Goal: Task Accomplishment & Management: Manage account settings

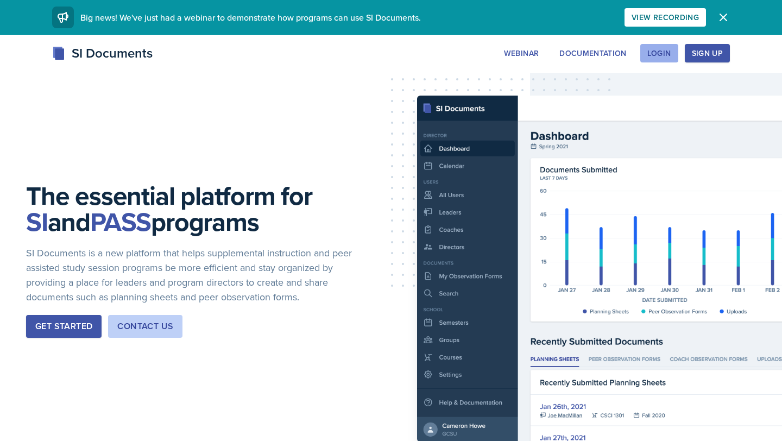
click at [660, 53] on div "Login" at bounding box center [660, 53] width 24 height 9
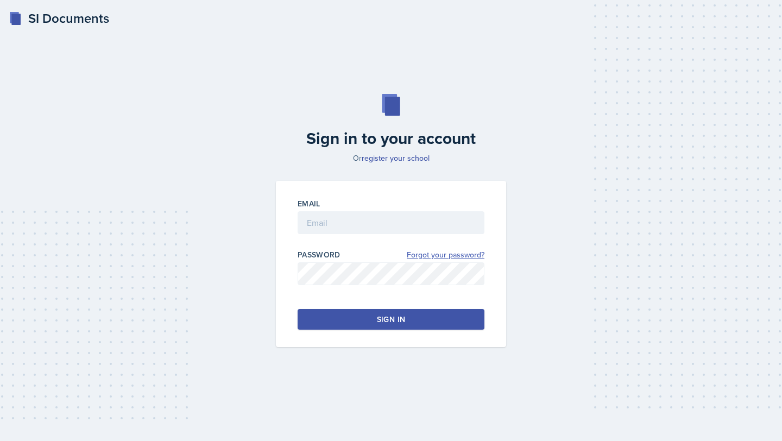
click at [450, 251] on link "Forgot your password?" at bounding box center [446, 254] width 78 height 11
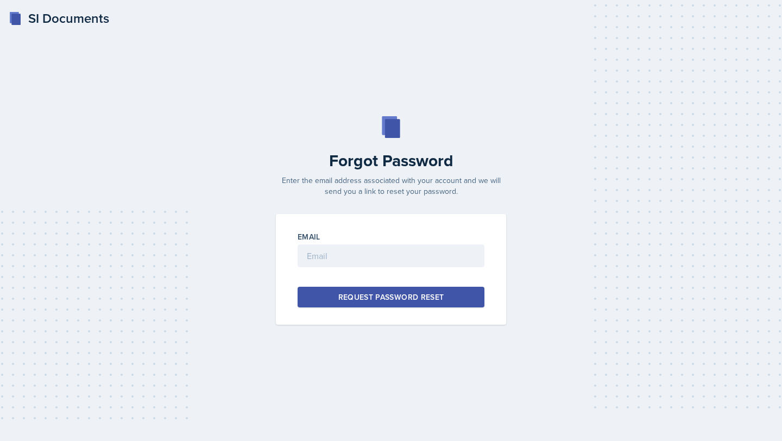
click at [416, 241] on div "Email" at bounding box center [391, 236] width 187 height 11
click at [415, 253] on input "email" at bounding box center [391, 255] width 187 height 23
type input "mrich172@students.kennesaw.edu"
click at [414, 292] on div "Request Password Reset" at bounding box center [391, 297] width 106 height 11
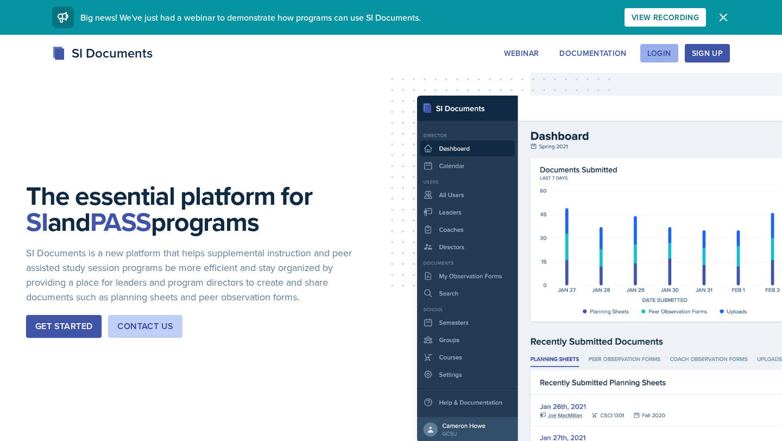
click at [651, 59] on button "Login" at bounding box center [660, 53] width 38 height 18
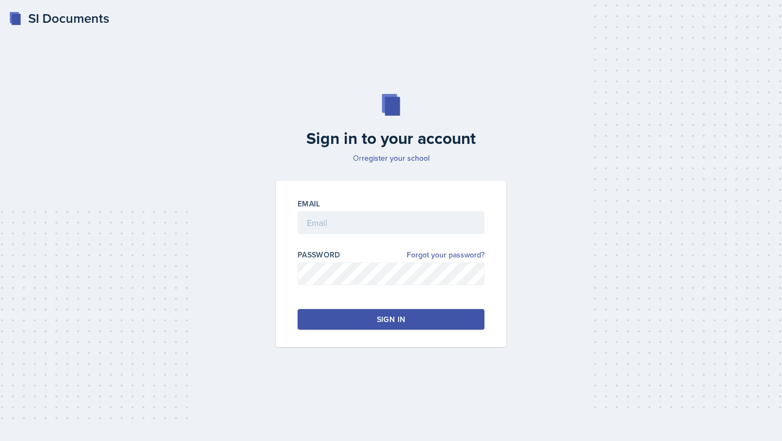
click at [362, 238] on div at bounding box center [391, 239] width 187 height 11
click at [365, 219] on input "email" at bounding box center [391, 222] width 187 height 23
type input "mrich172@students.kennesaw.edu"
click at [441, 254] on link "Forgot your password?" at bounding box center [446, 254] width 78 height 11
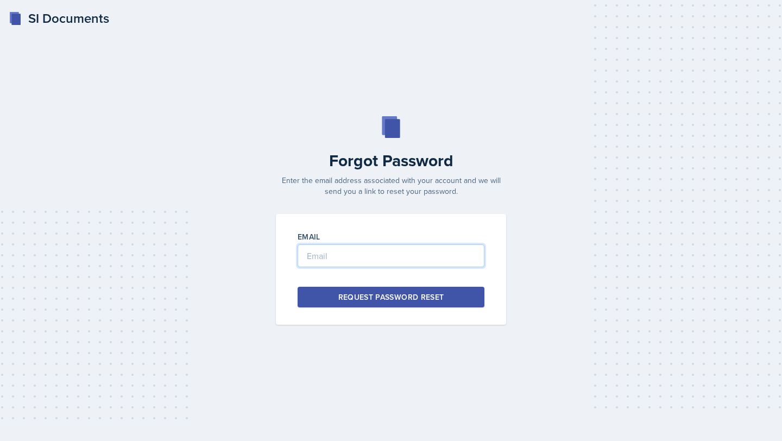
click at [441, 254] on input "email" at bounding box center [391, 255] width 187 height 23
type input "mrich172@students.kennesaw.edu"
click at [409, 298] on div "Request Password Reset" at bounding box center [391, 297] width 106 height 11
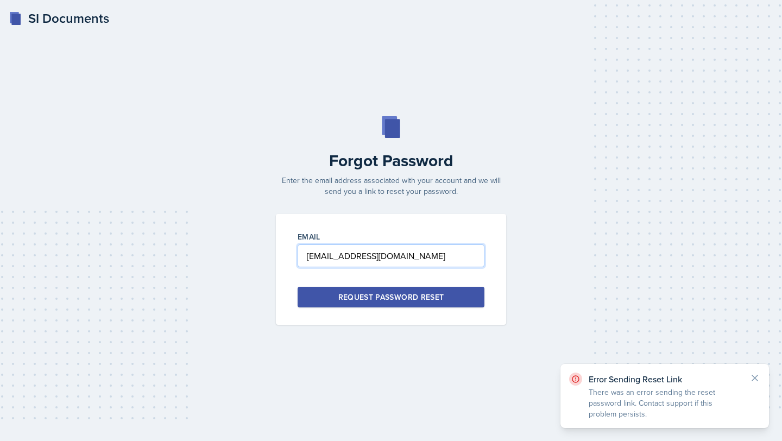
click at [403, 257] on input "mrich172@students.kennesaw.edu" at bounding box center [391, 255] width 187 height 23
click at [51, 12] on div "SI Documents" at bounding box center [59, 19] width 101 height 20
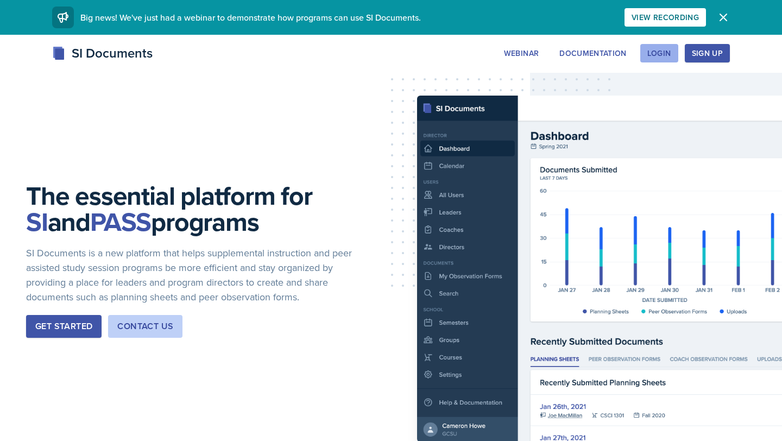
click at [649, 54] on div "Login" at bounding box center [660, 53] width 24 height 9
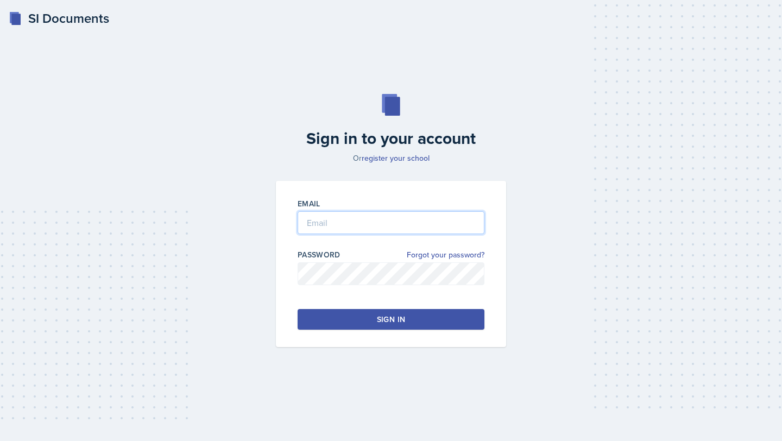
click at [368, 218] on input "email" at bounding box center [391, 222] width 187 height 23
paste input "mrich172@students.kennesaw.edu"
type input "mrich172@students.kennesaw.edu"
click at [449, 254] on link "Forgot your password?" at bounding box center [446, 254] width 78 height 11
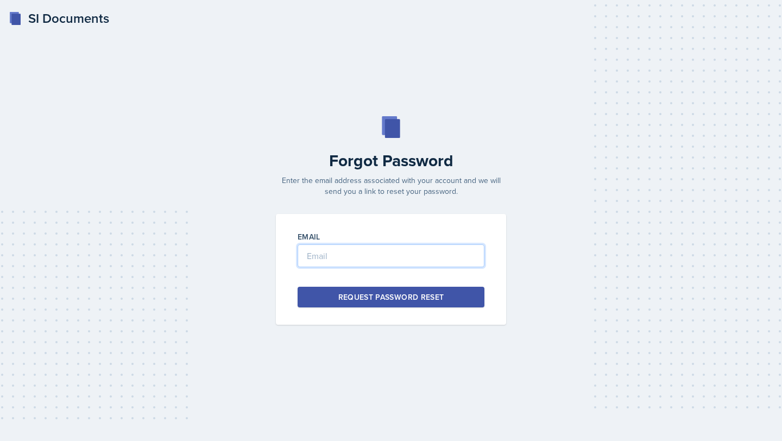
click at [412, 266] on input "email" at bounding box center [391, 255] width 187 height 23
paste input "mrich172@students.kennesaw.edu"
type input "mrich172@students.kennesaw.edu"
click at [84, 23] on div "SI Documents" at bounding box center [59, 19] width 101 height 20
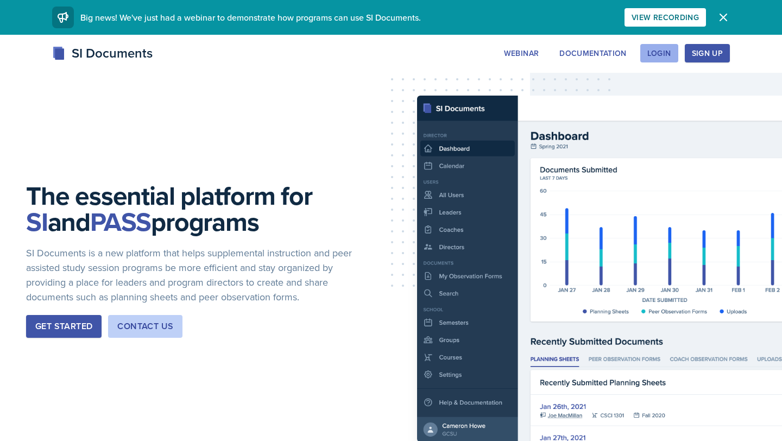
click at [651, 59] on button "Login" at bounding box center [660, 53] width 38 height 18
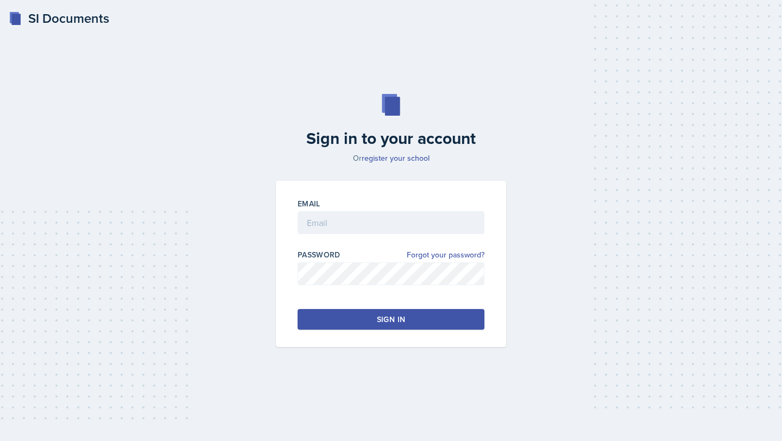
click at [321, 228] on input "email" at bounding box center [391, 222] width 187 height 23
type input "001107455"
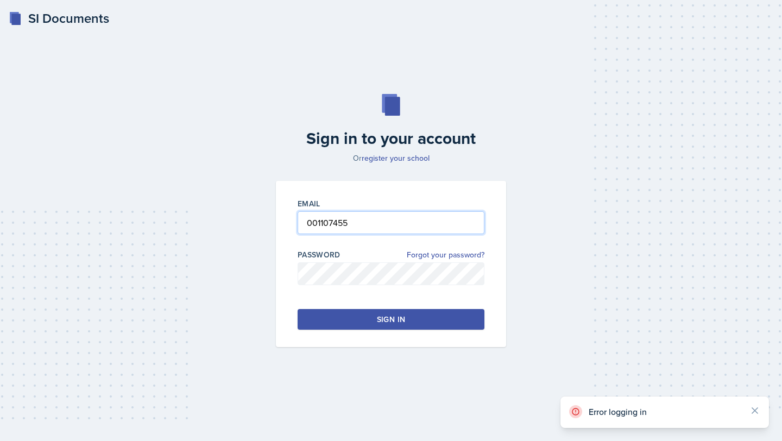
click at [340, 230] on input "001107455" at bounding box center [391, 222] width 187 height 23
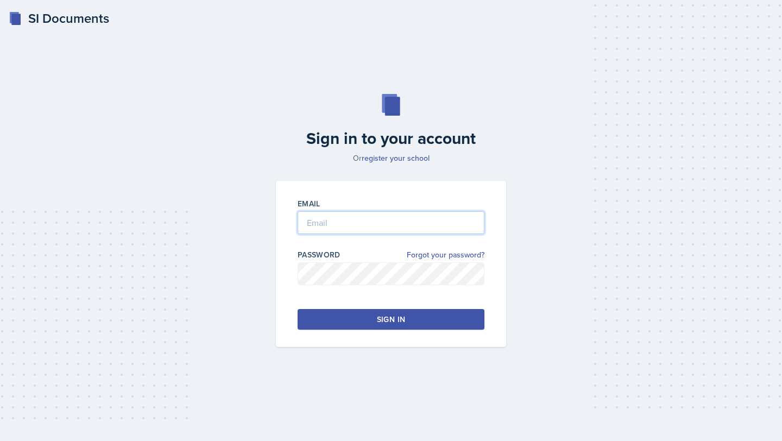
paste input "mrich172@students.kennesaw.edu"
type input "mrich172@students.kennesaw.edu"
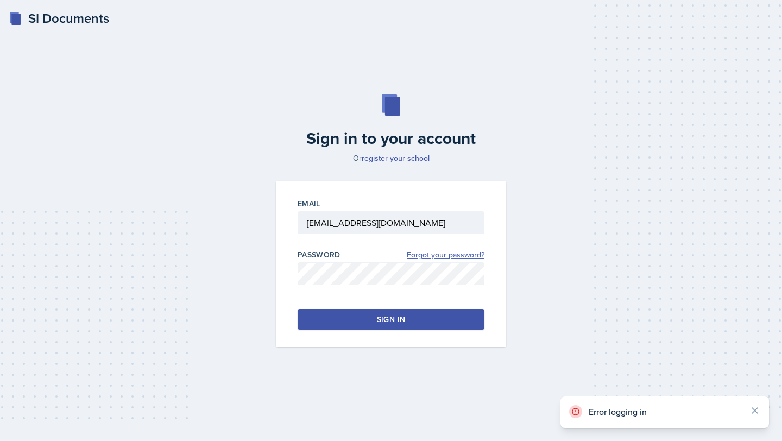
click at [436, 253] on link "Forgot your password?" at bounding box center [446, 254] width 78 height 11
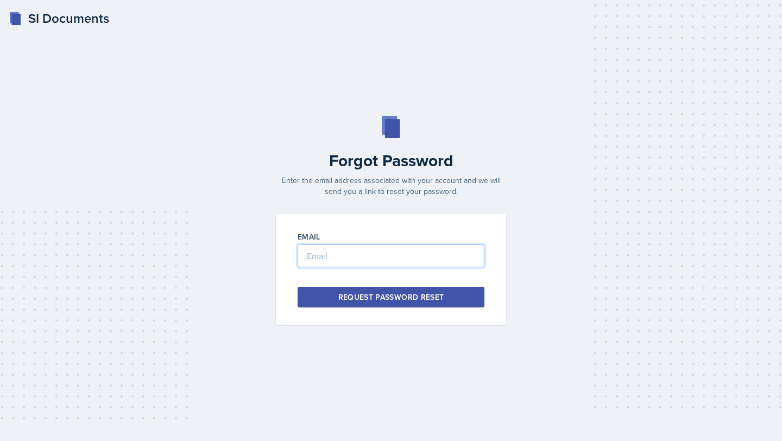
click at [371, 263] on input "email" at bounding box center [391, 255] width 187 height 23
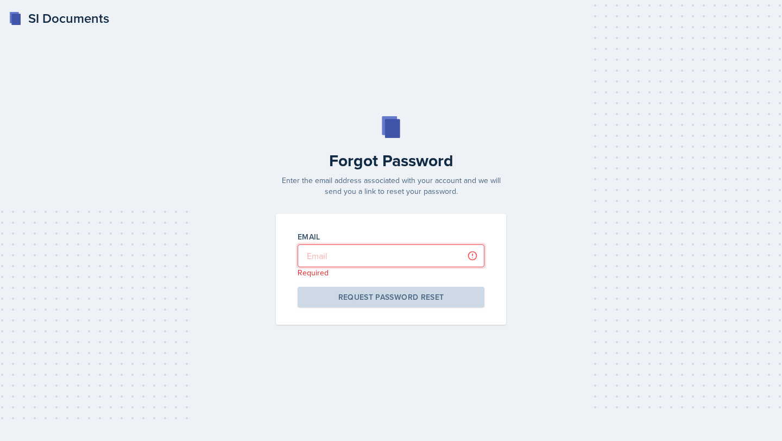
paste input "mrich172@students.kennesaw.edu"
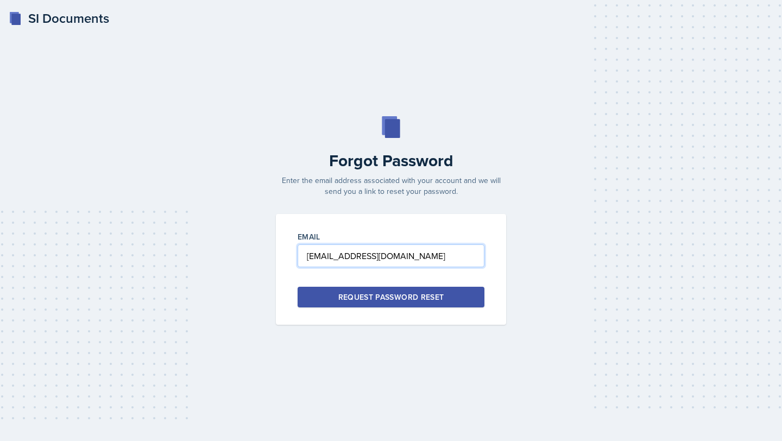
type input "mrich172@students.kennesaw.edu"
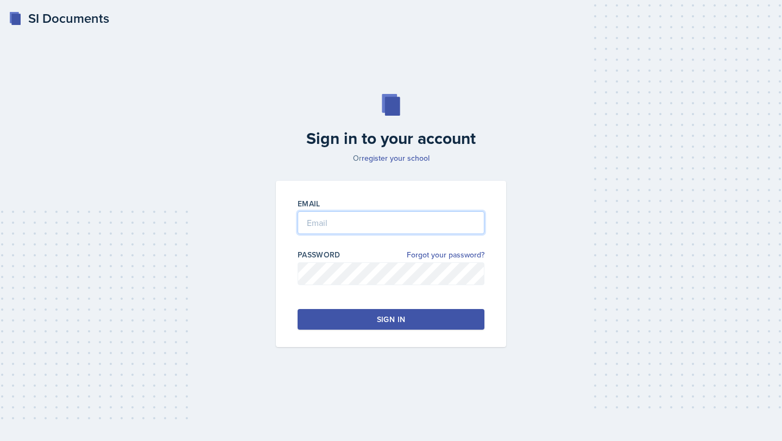
click at [318, 229] on input "email" at bounding box center [391, 222] width 187 height 23
paste input "mrich172@students.kennesaw.edu"
type input "mrich172@students.kennesaw.edu"
